Goal: Check status: Check status

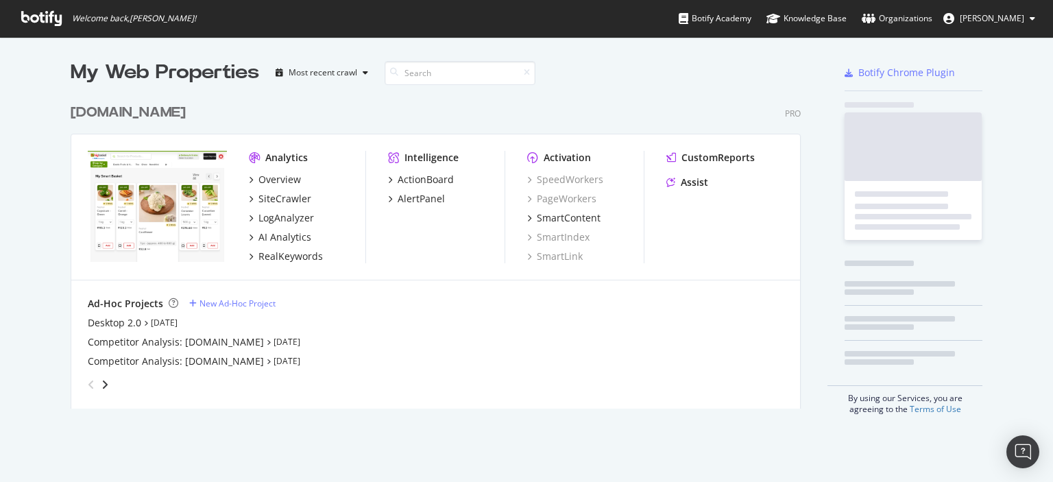
scroll to position [311, 731]
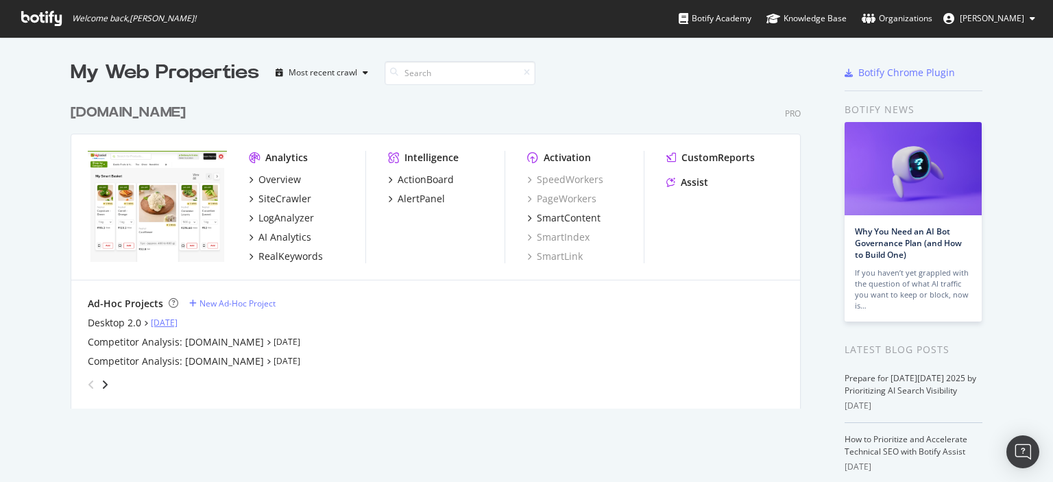
click at [171, 326] on link "[DATE]" at bounding box center [164, 323] width 27 height 12
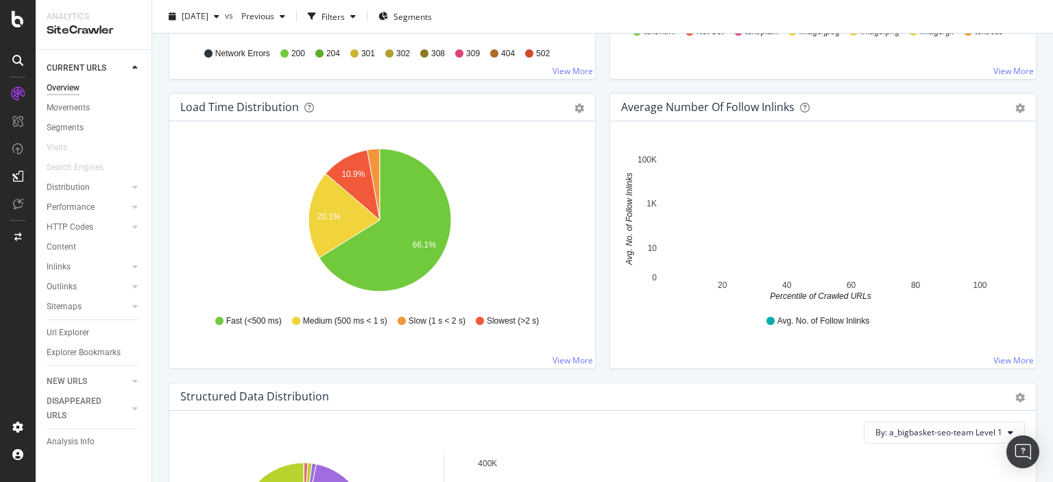
scroll to position [979, 0]
